Goal: Task Accomplishment & Management: Complete application form

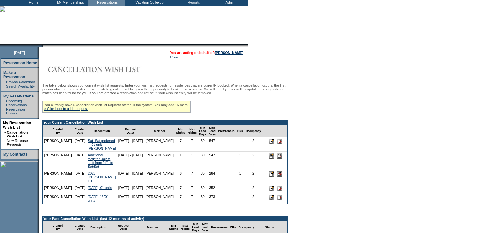
scroll to position [102, 0]
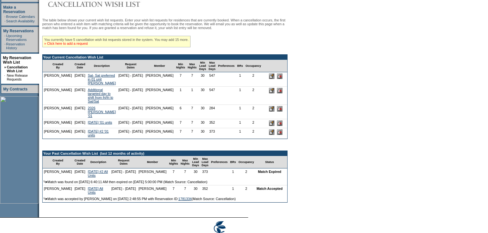
click at [75, 45] on link "» Click here to add a request" at bounding box center [66, 44] width 44 height 4
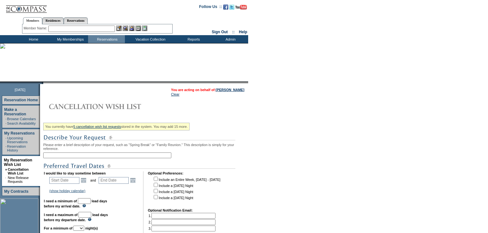
click at [72, 156] on input "text" at bounding box center [107, 156] width 128 height 6
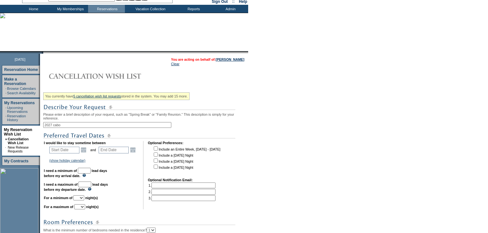
scroll to position [77, 0]
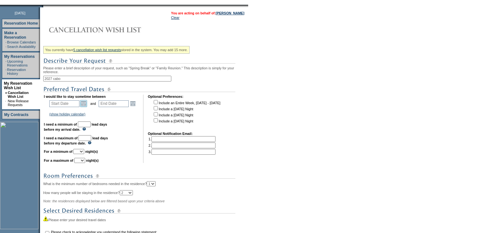
type input "2027 cabo"
click at [86, 104] on link "Open the calendar popup." at bounding box center [83, 103] width 7 height 7
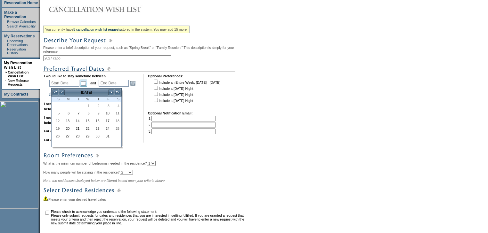
scroll to position [162, 0]
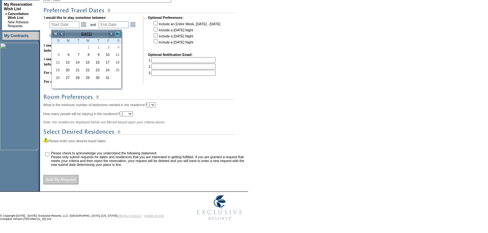
click at [117, 31] on link ">>" at bounding box center [117, 34] width 6 height 6
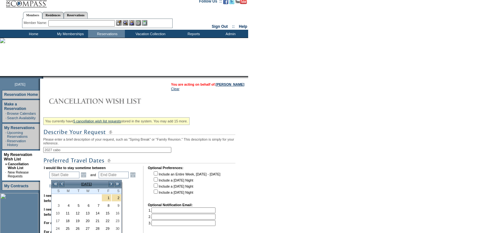
scroll to position [0, 0]
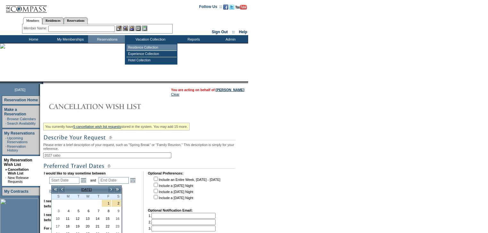
click at [145, 47] on td "Residence Collection" at bounding box center [151, 47] width 50 height 6
